Goal: Information Seeking & Learning: Find contact information

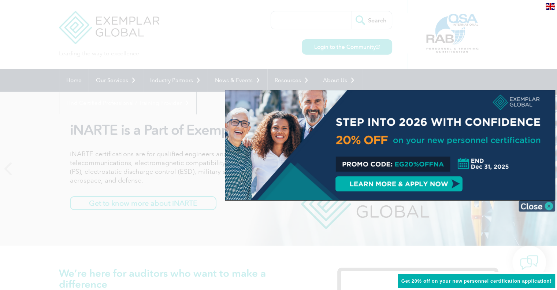
click at [536, 203] on img at bounding box center [537, 205] width 37 height 11
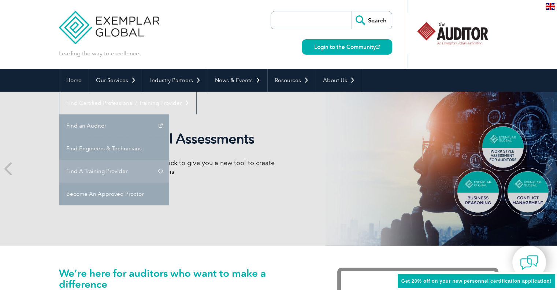
click at [169, 160] on link "Find A Training Provider" at bounding box center [114, 171] width 110 height 23
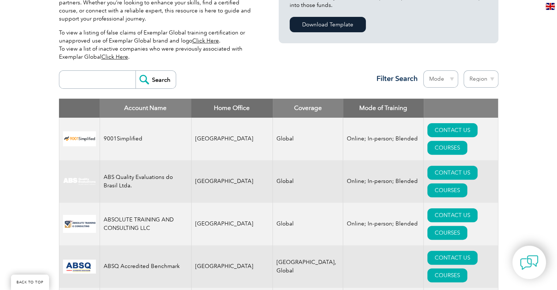
scroll to position [225, 0]
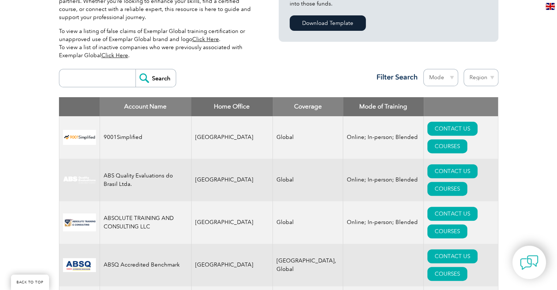
click at [97, 69] on input "search" at bounding box center [99, 78] width 73 height 18
type input "i"
type input "42001"
click at [136, 69] on input "Search" at bounding box center [156, 78] width 40 height 18
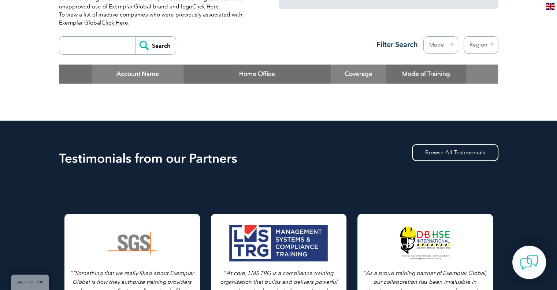
scroll to position [256, 0]
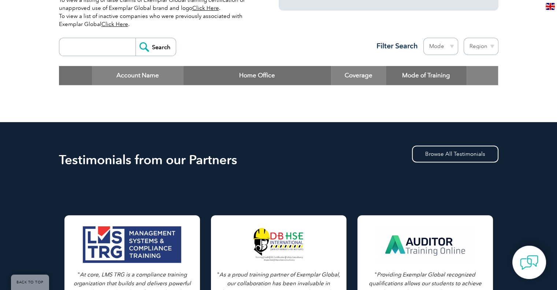
click at [398, 47] on h3 "Filter Search" at bounding box center [395, 45] width 46 height 9
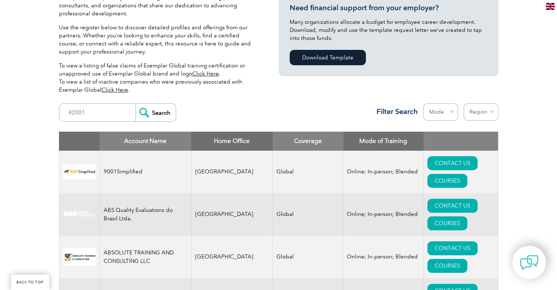
scroll to position [186, 0]
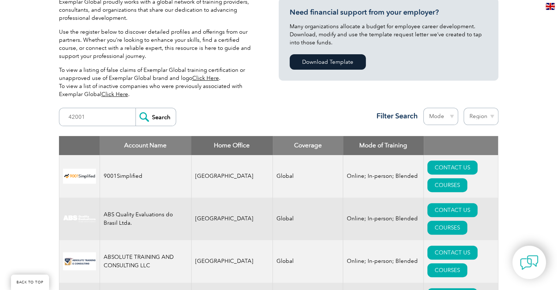
click at [395, 116] on h3 "Filter Search" at bounding box center [395, 115] width 46 height 9
click at [482, 119] on select "Region Australia Bahrain Bangladesh Brazil Canada Colombia Dominican Republic E…" at bounding box center [481, 116] width 35 height 17
select select "[GEOGRAPHIC_DATA]"
click at [464, 108] on select "Region Australia Bahrain Bangladesh Brazil Canada Colombia Dominican Republic E…" at bounding box center [481, 116] width 35 height 17
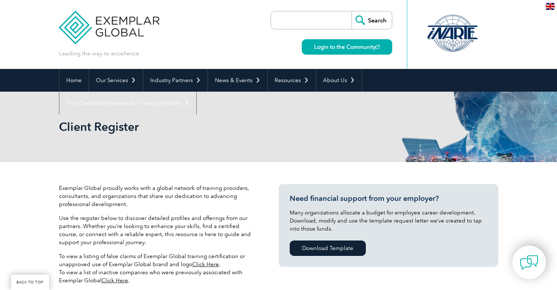
select select "[GEOGRAPHIC_DATA]"
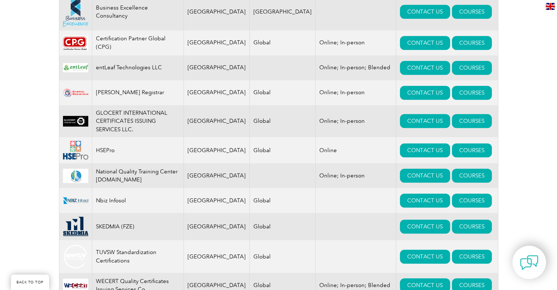
scroll to position [437, 0]
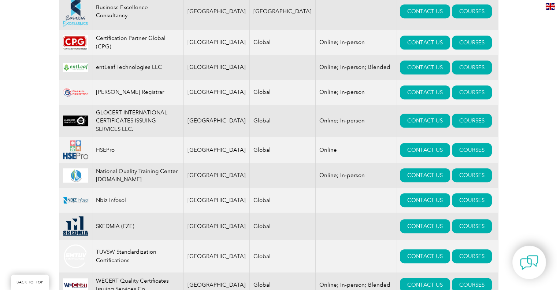
click at [72, 47] on img at bounding box center [75, 42] width 25 height 15
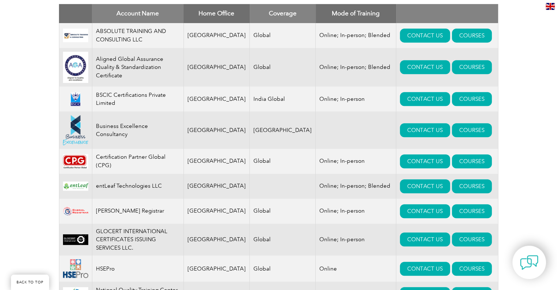
scroll to position [318, 0]
drag, startPoint x: 97, startPoint y: 164, endPoint x: 247, endPoint y: 164, distance: 150.6
click at [247, 164] on tr "Certification Partner Global (CPG) [GEOGRAPHIC_DATA] Global Online; In-person C…" at bounding box center [278, 161] width 439 height 25
copy tr "Certification Partner Global (CPG) [GEOGRAPHIC_DATA]"
click at [452, 168] on link "COURSES" at bounding box center [472, 161] width 40 height 14
